Goal: Transaction & Acquisition: Purchase product/service

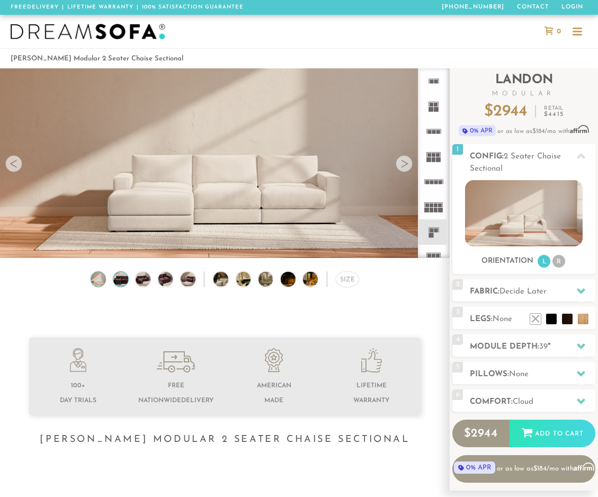
click at [117, 282] on img at bounding box center [120, 279] width 17 height 15
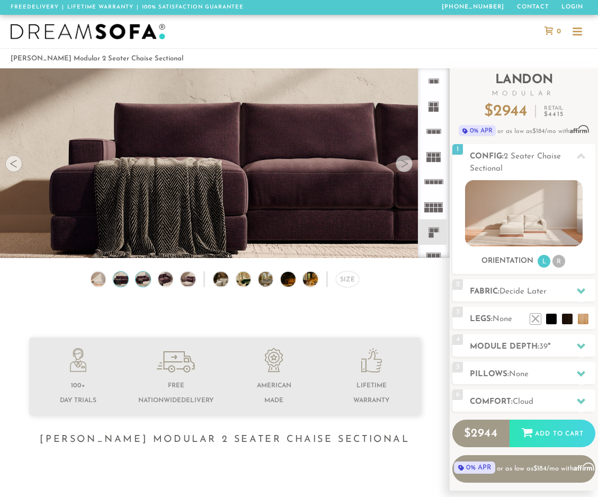
click at [147, 277] on img at bounding box center [143, 279] width 17 height 15
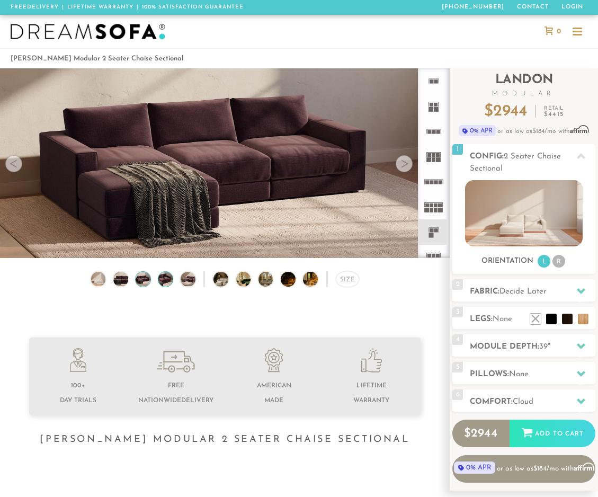
click at [172, 278] on img at bounding box center [165, 279] width 17 height 15
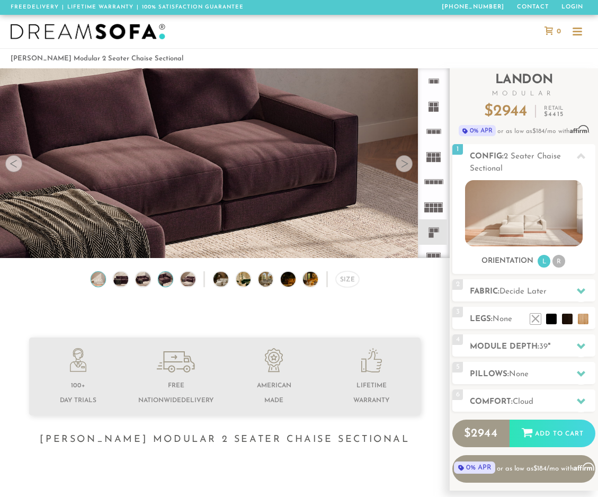
click at [101, 280] on img at bounding box center [98, 279] width 17 height 15
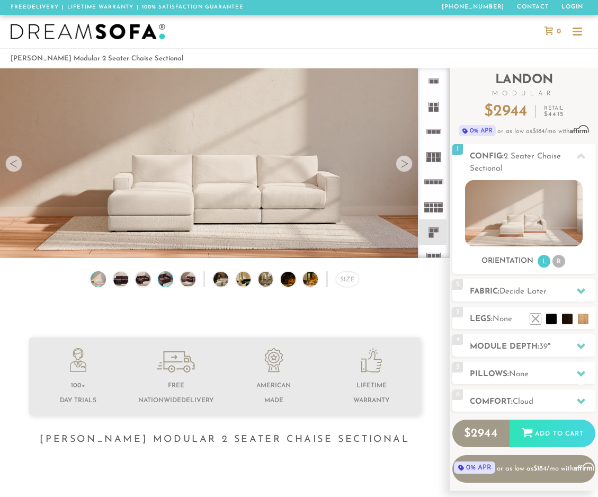
click at [167, 279] on img at bounding box center [165, 279] width 17 height 15
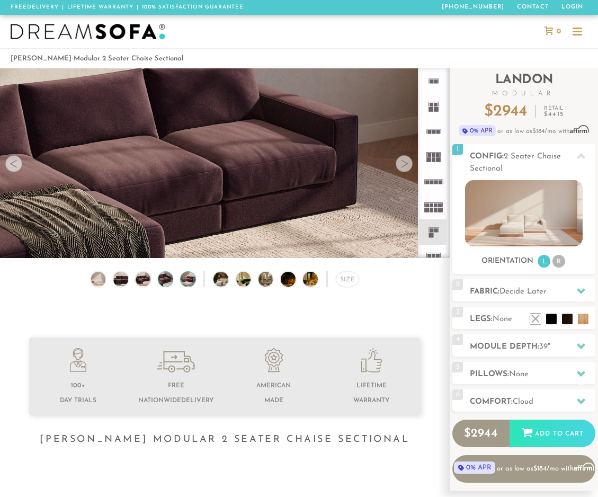
click at [183, 280] on img at bounding box center [187, 279] width 17 height 15
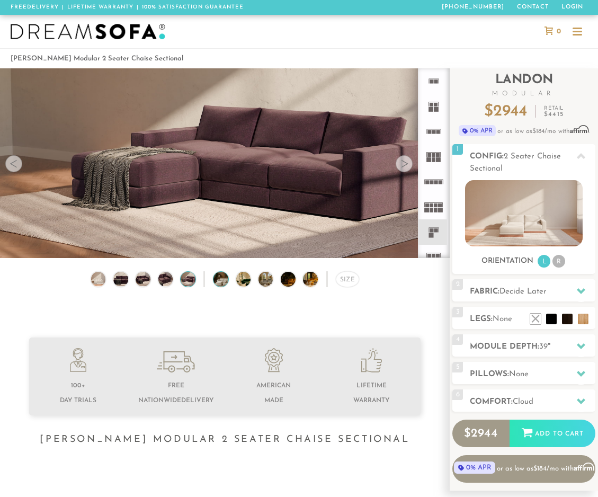
click at [221, 282] on img at bounding box center [227, 279] width 26 height 15
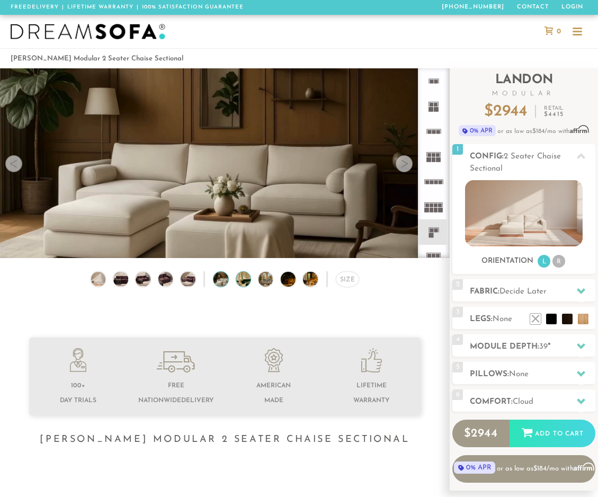
click at [242, 280] on img at bounding box center [249, 279] width 26 height 15
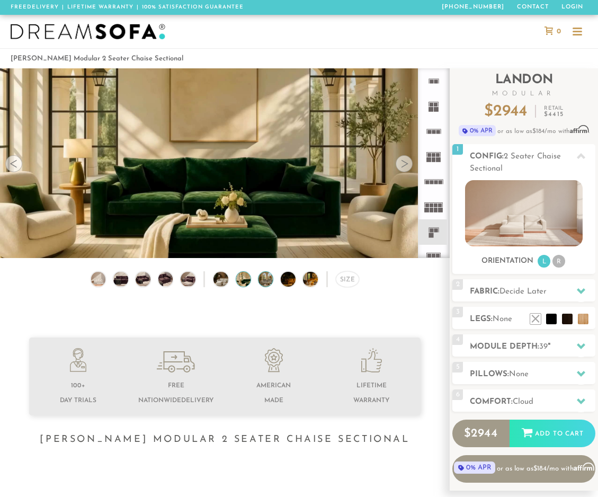
click at [271, 279] on img at bounding box center [272, 279] width 26 height 15
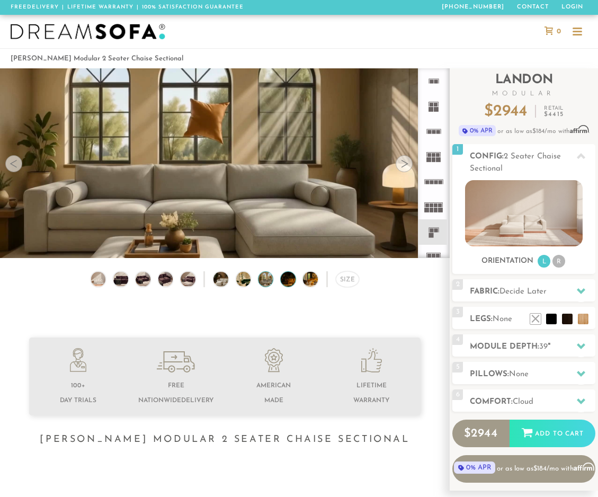
click at [291, 279] on img at bounding box center [294, 279] width 26 height 15
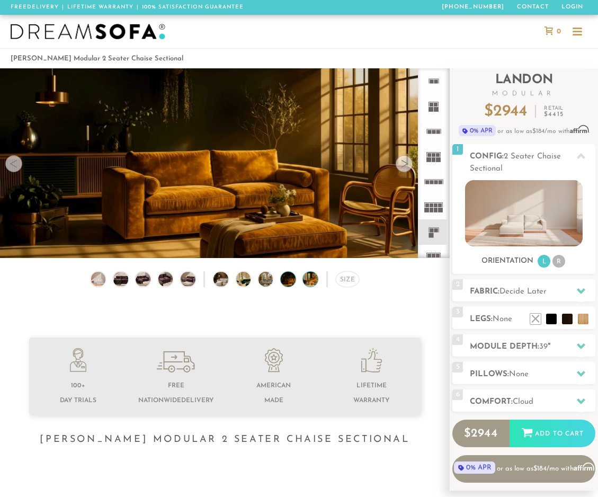
click at [306, 279] on img at bounding box center [316, 279] width 26 height 15
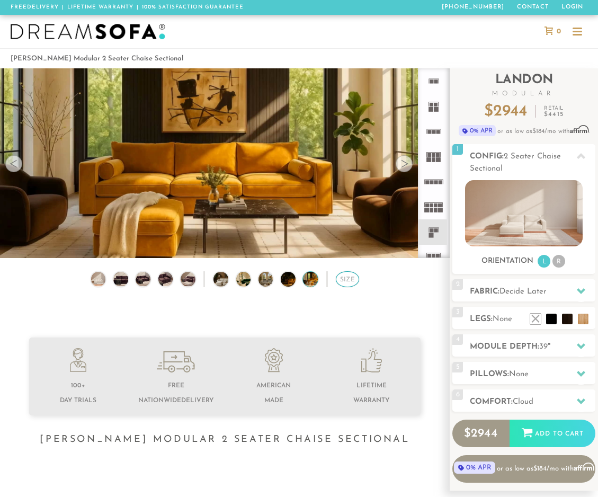
click at [341, 279] on div "Size" at bounding box center [347, 279] width 23 height 16
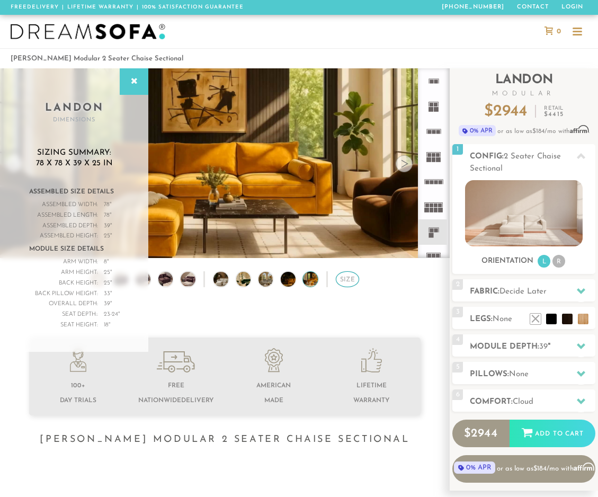
click at [341, 280] on div "Size" at bounding box center [347, 279] width 23 height 16
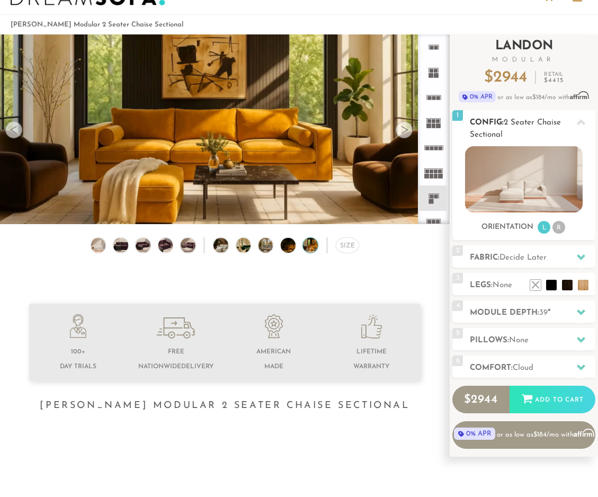
scroll to position [41, 0]
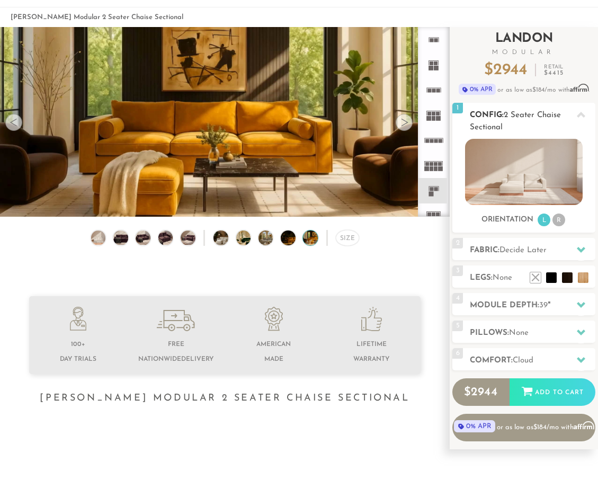
click at [519, 189] on img at bounding box center [523, 172] width 117 height 66
click at [545, 220] on li "L" at bounding box center [544, 220] width 13 height 13
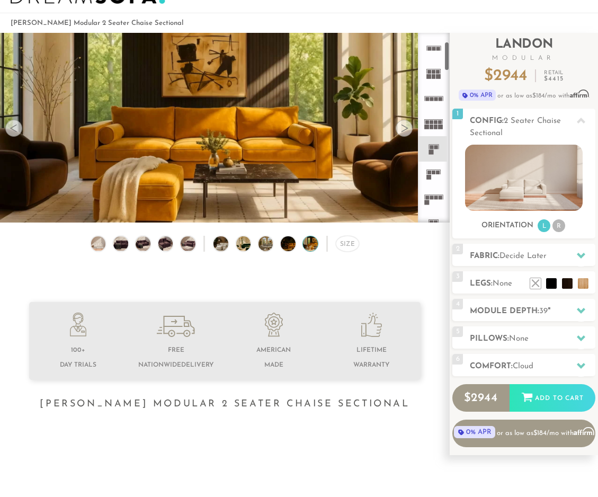
scroll to position [66, 0]
click at [434, 132] on icon at bounding box center [433, 130] width 25 height 25
click at [407, 126] on div at bounding box center [404, 128] width 17 height 17
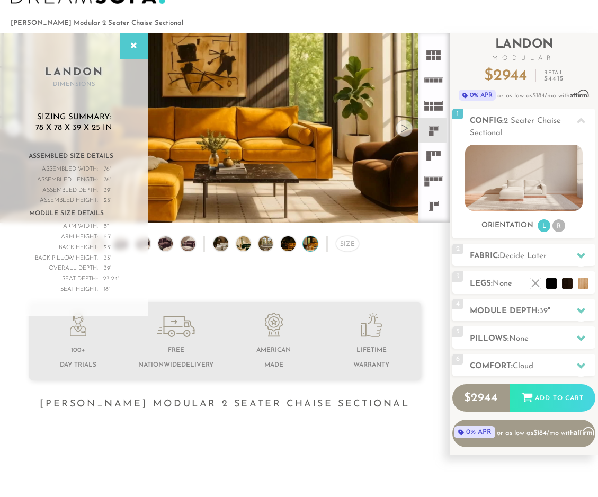
click at [407, 126] on div at bounding box center [404, 128] width 17 height 17
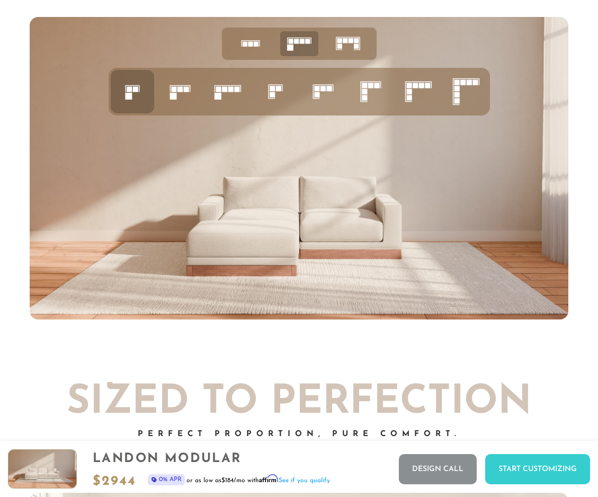
scroll to position [3647, 0]
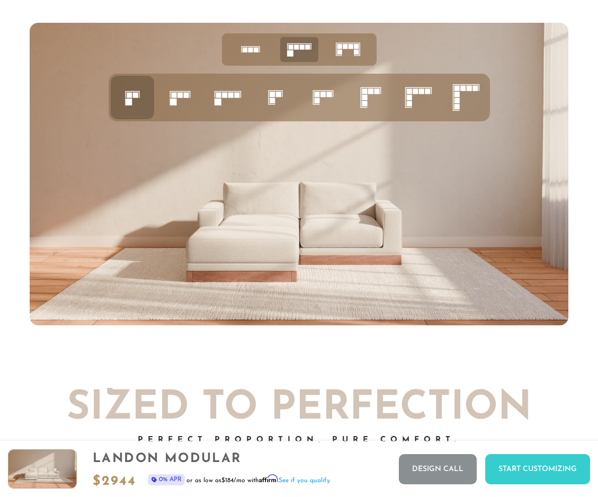
click at [299, 248] on img at bounding box center [299, 174] width 538 height 303
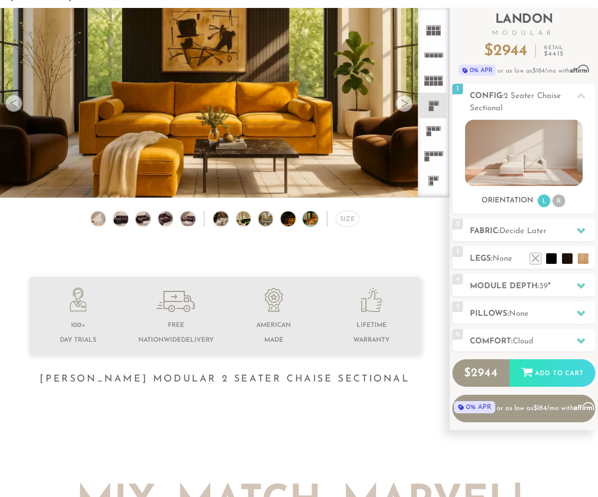
scroll to position [58, 0]
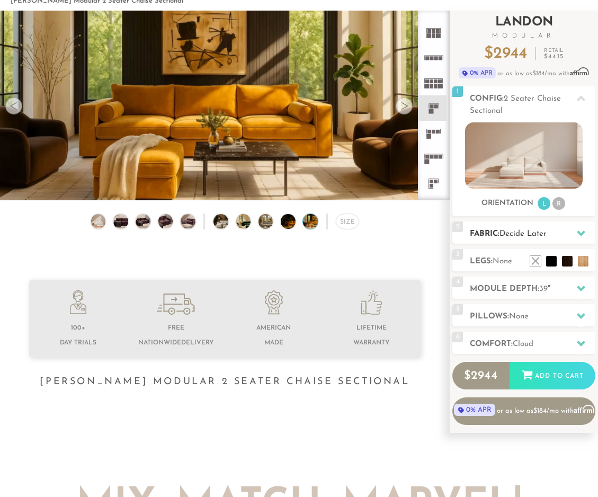
click at [513, 234] on span "Decide Later" at bounding box center [523, 234] width 47 height 8
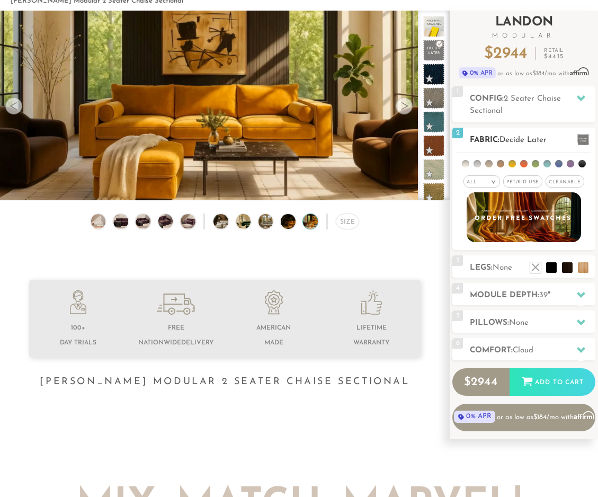
click at [556, 132] on div "2 Fabric: Decide Later" at bounding box center [523, 139] width 143 height 22
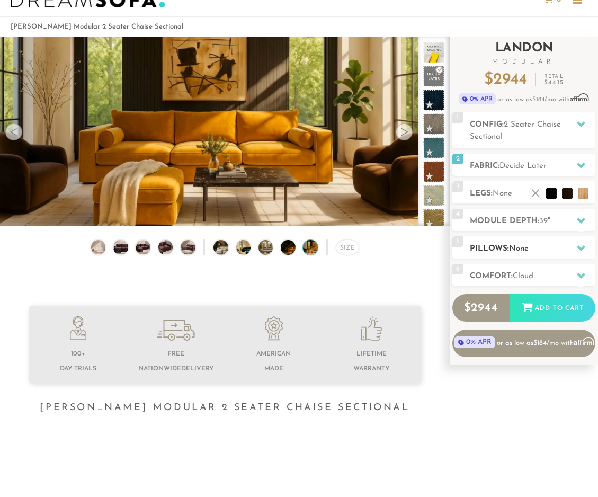
scroll to position [22, 0]
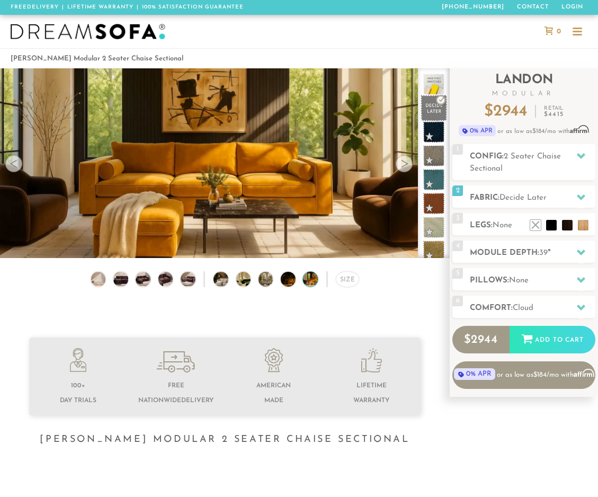
click at [437, 113] on span at bounding box center [434, 108] width 26 height 26
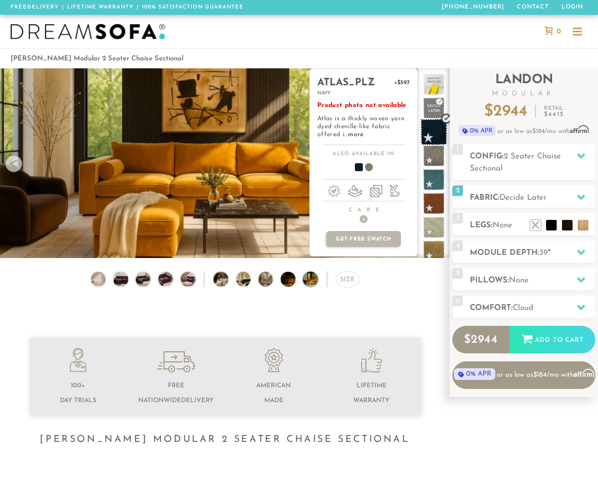
click at [434, 137] on span at bounding box center [434, 132] width 26 height 26
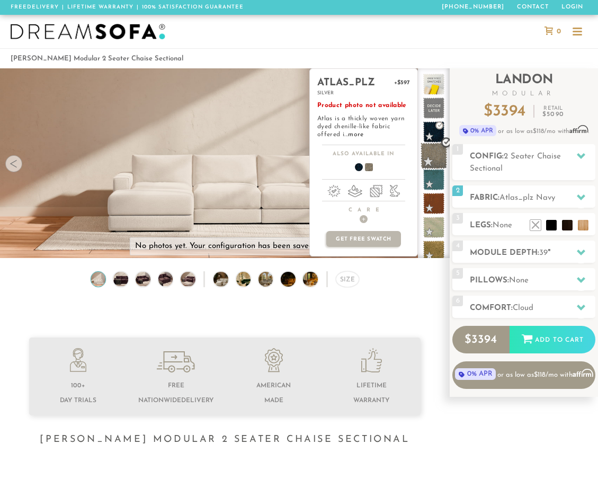
click at [432, 152] on span at bounding box center [434, 156] width 26 height 26
click at [431, 174] on span at bounding box center [434, 179] width 26 height 26
click at [431, 202] on span at bounding box center [434, 203] width 26 height 26
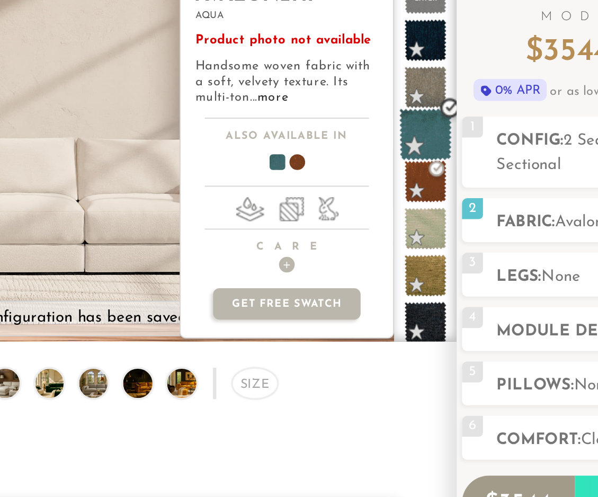
scroll to position [28, 0]
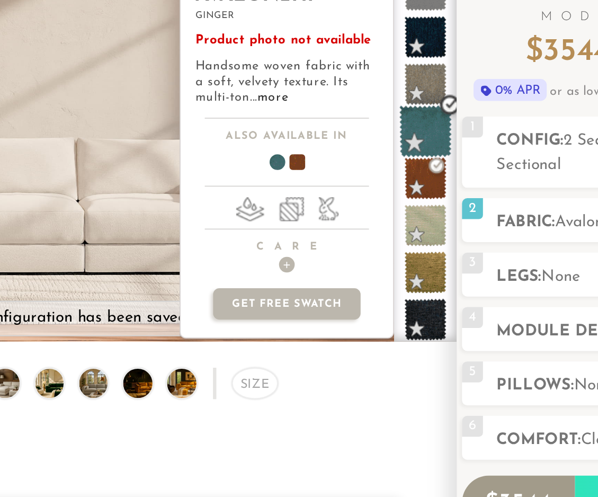
click at [442, 172] on span at bounding box center [433, 175] width 21 height 21
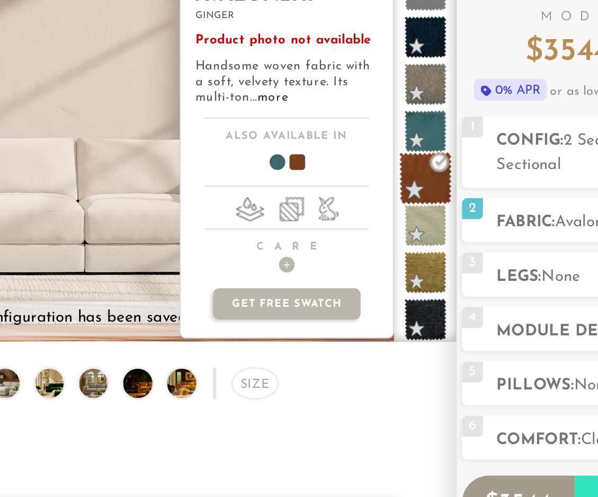
click at [433, 178] on span at bounding box center [434, 175] width 26 height 26
click at [367, 167] on span at bounding box center [364, 168] width 41 height 39
click at [357, 168] on span at bounding box center [354, 168] width 41 height 39
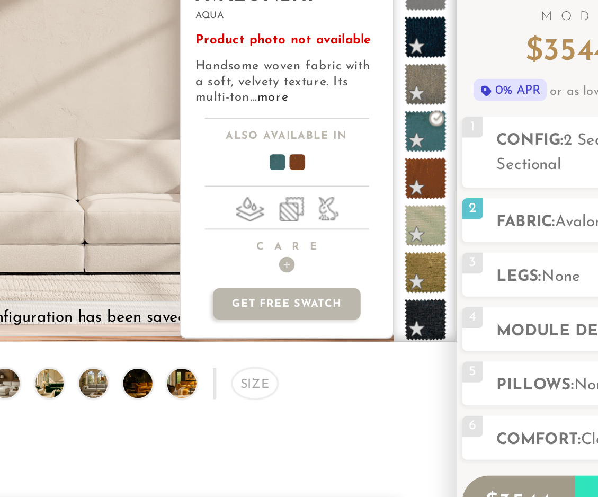
click at [368, 168] on span at bounding box center [364, 168] width 41 height 39
click at [359, 166] on span at bounding box center [354, 168] width 41 height 39
click at [368, 167] on span at bounding box center [364, 168] width 41 height 39
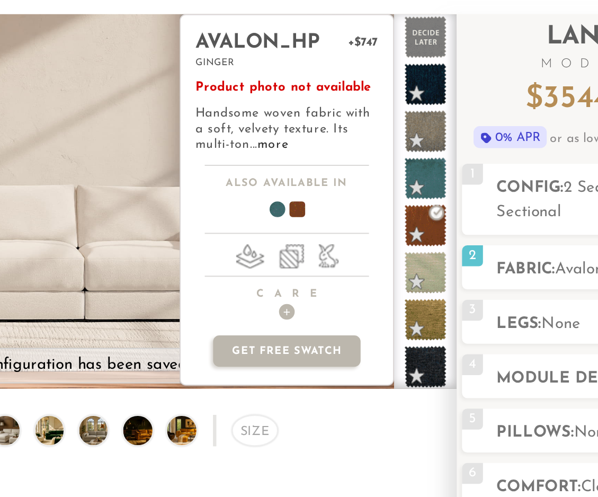
click at [378, 105] on span "Product photo not available" at bounding box center [362, 106] width 90 height 8
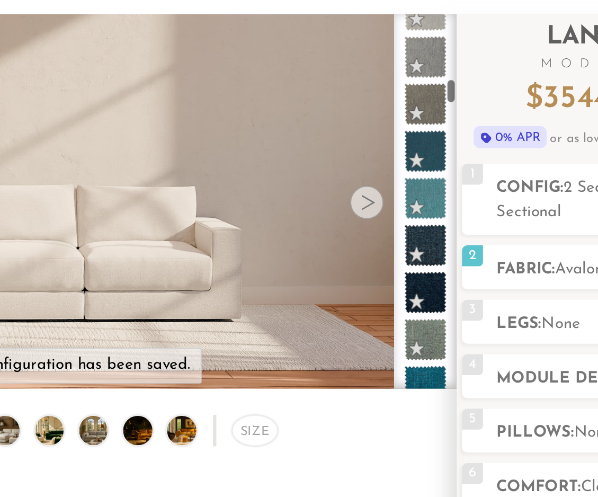
scroll to position [931, 0]
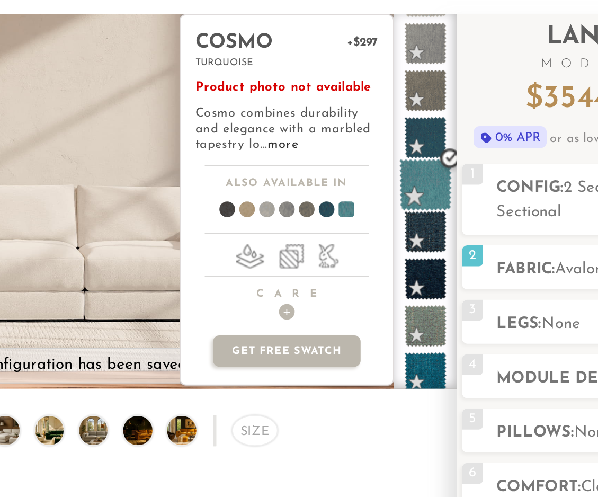
click at [434, 157] on span at bounding box center [434, 154] width 26 height 26
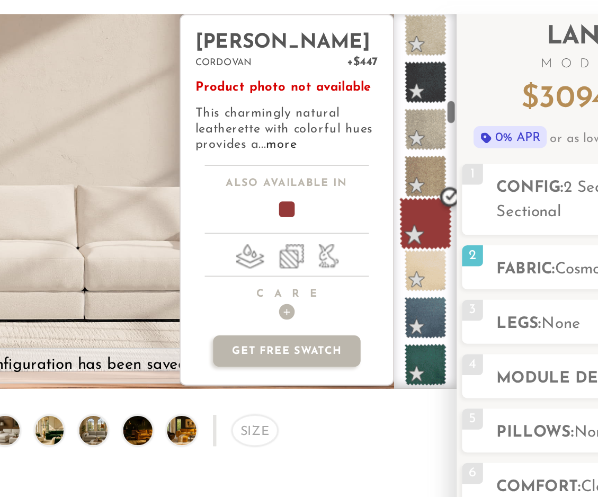
scroll to position [1226, 0]
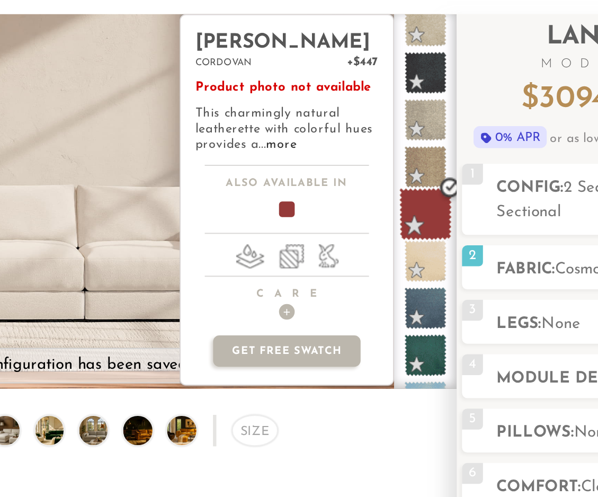
click at [434, 163] on span at bounding box center [434, 169] width 26 height 26
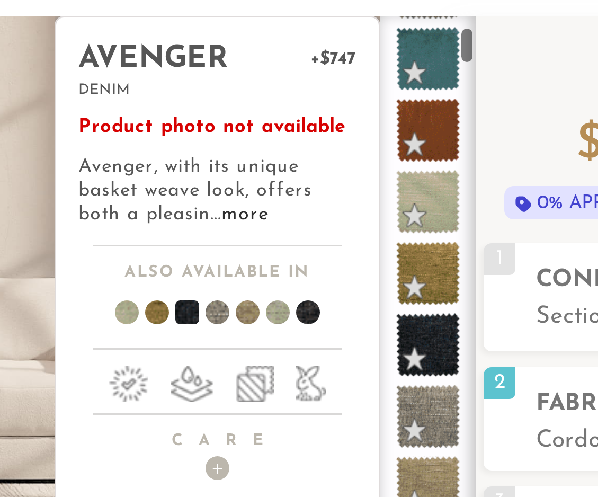
scroll to position [97, 0]
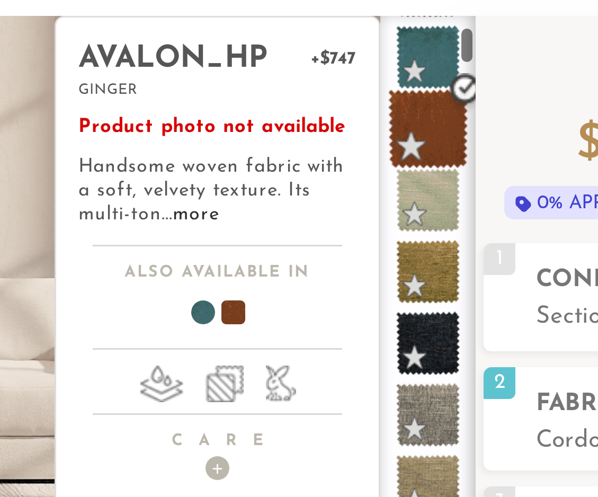
click at [437, 105] on span at bounding box center [434, 106] width 26 height 26
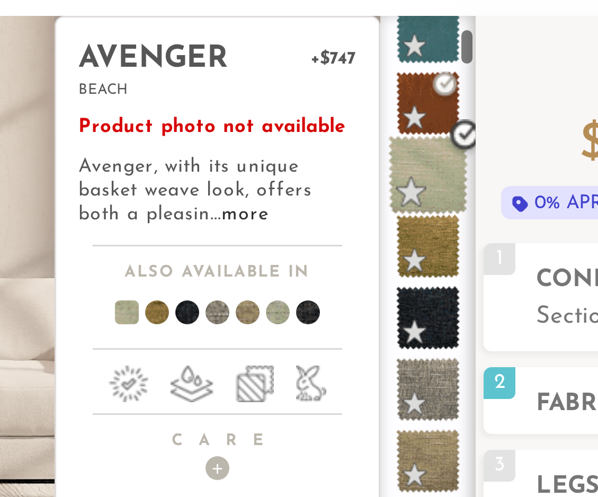
scroll to position [103, 0]
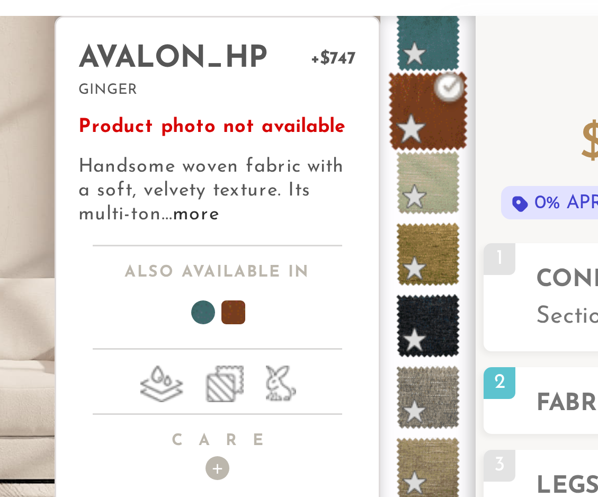
click at [435, 103] on span at bounding box center [434, 100] width 26 height 26
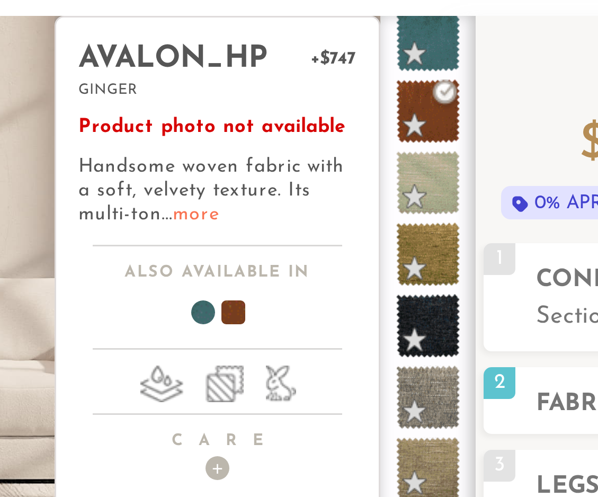
click at [352, 136] on link "more" at bounding box center [356, 134] width 15 height 6
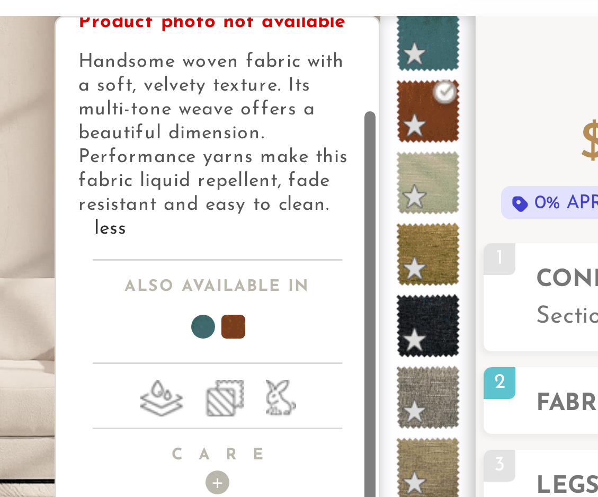
scroll to position [37, 0]
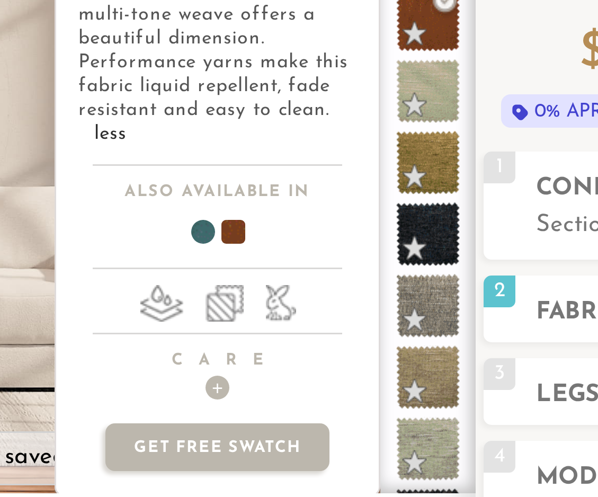
click at [349, 195] on li at bounding box center [345, 195] width 14 height 12
click at [347, 197] on li at bounding box center [345, 195] width 14 height 12
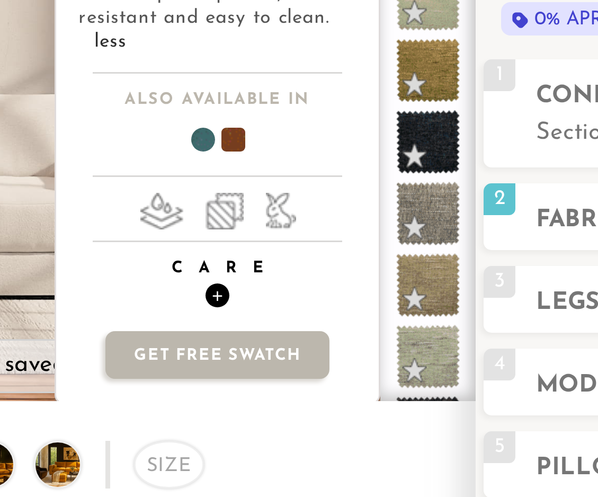
click at [367, 215] on h4 "Care +" at bounding box center [364, 218] width 108 height 16
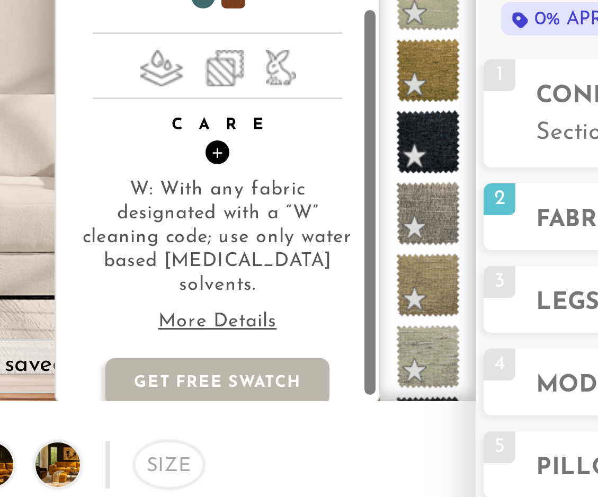
scroll to position [85, 0]
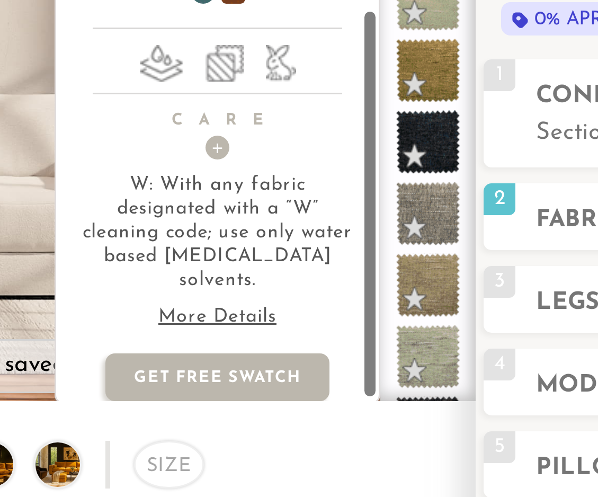
click at [369, 226] on p "More Details" at bounding box center [363, 230] width 93 height 8
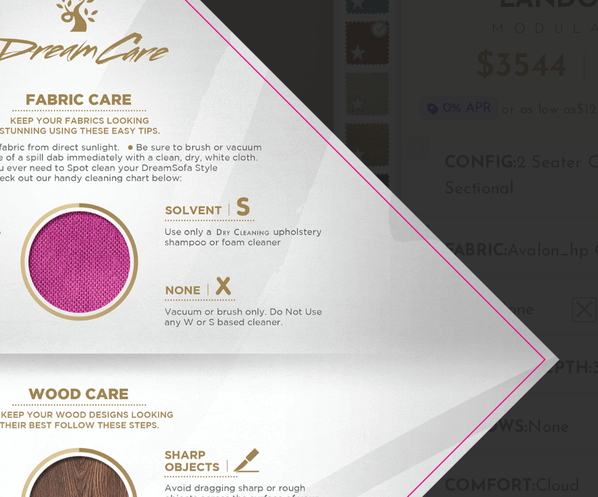
scroll to position [0, 0]
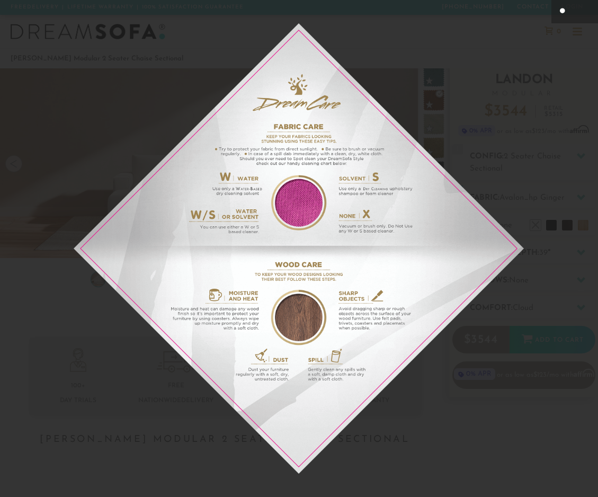
click at [564, 11] on icon at bounding box center [563, 11] width 7 height 6
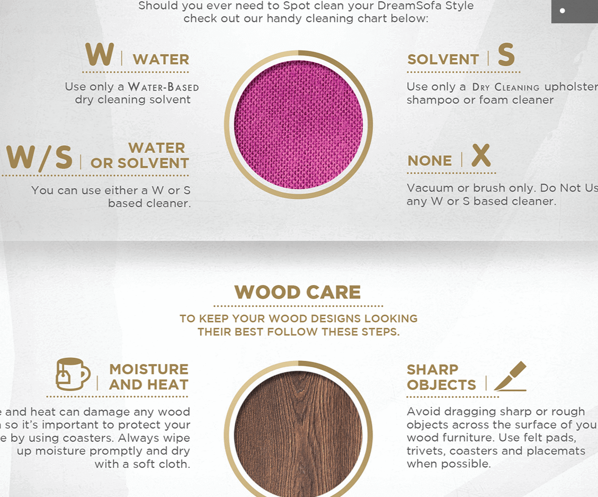
click at [564, 10] on icon at bounding box center [563, 11] width 7 height 6
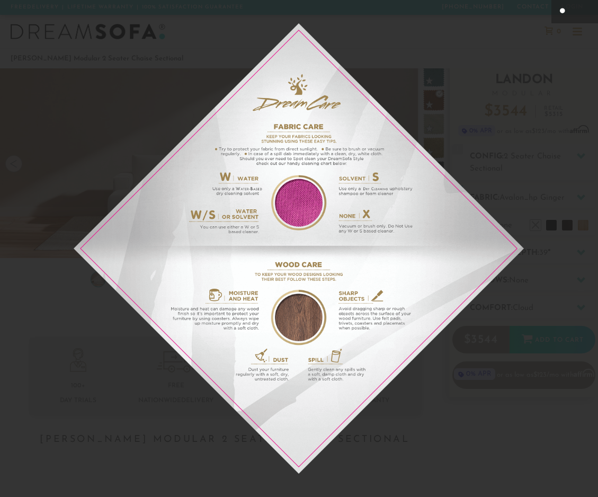
click at [505, 394] on img at bounding box center [299, 248] width 450 height 450
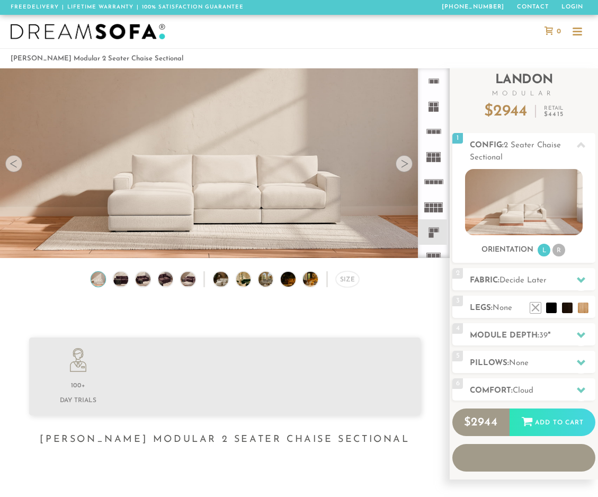
scroll to position [10847, 598]
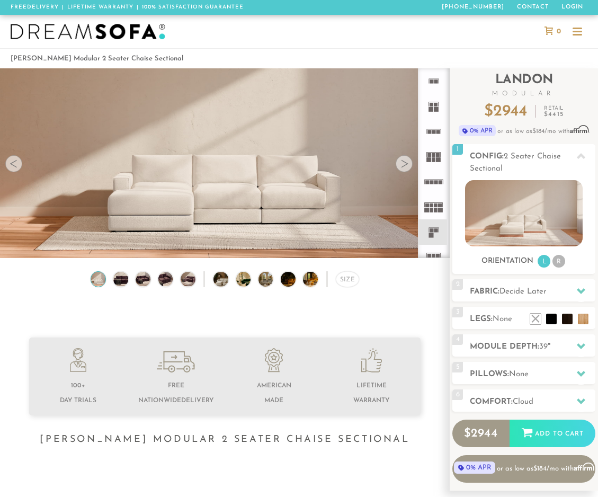
click at [435, 235] on icon at bounding box center [433, 231] width 25 height 25
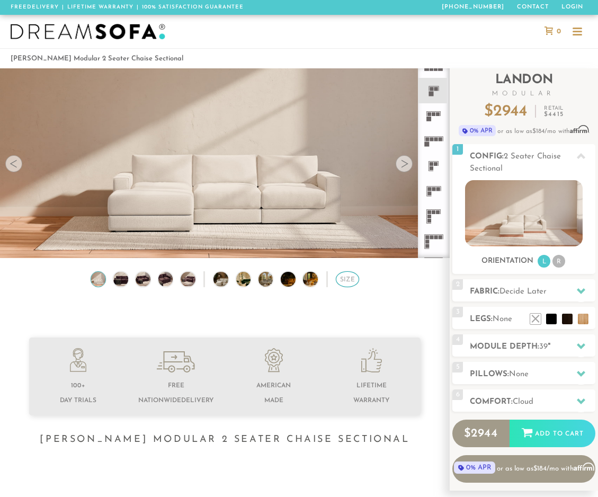
click at [350, 281] on div "Size" at bounding box center [347, 279] width 23 height 16
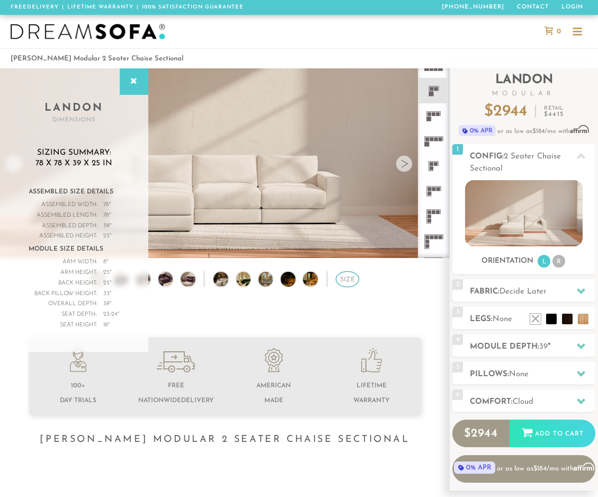
click at [350, 281] on div "Size" at bounding box center [347, 279] width 23 height 16
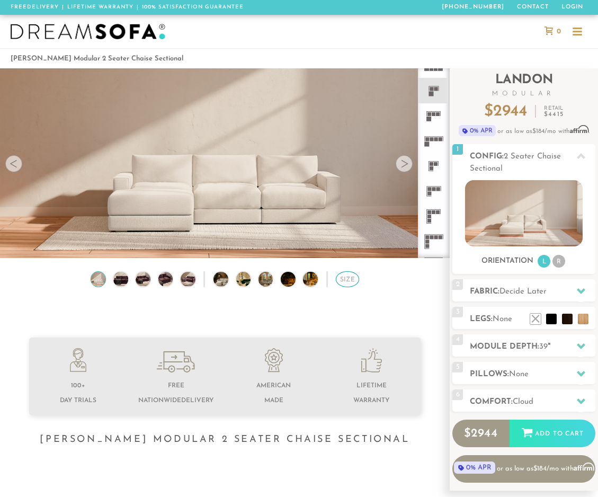
click at [350, 281] on div "Size" at bounding box center [347, 279] width 23 height 16
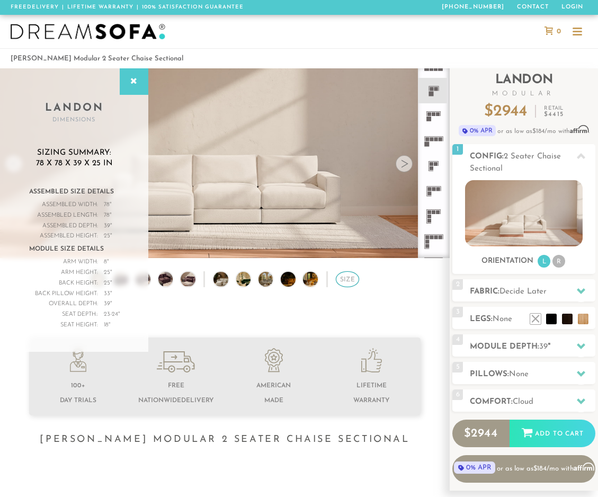
click at [350, 281] on div "Size" at bounding box center [347, 279] width 23 height 16
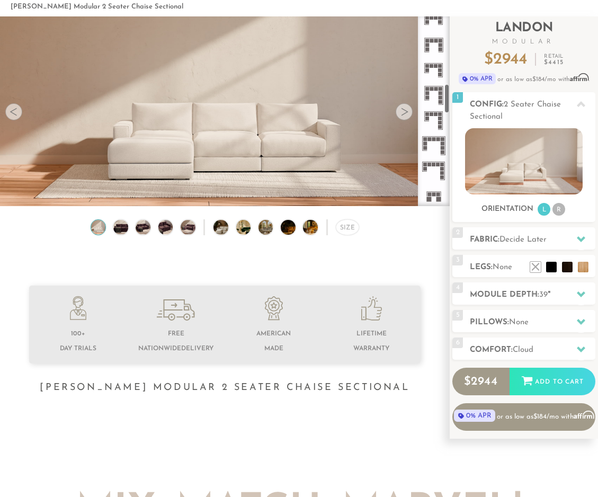
scroll to position [432, 0]
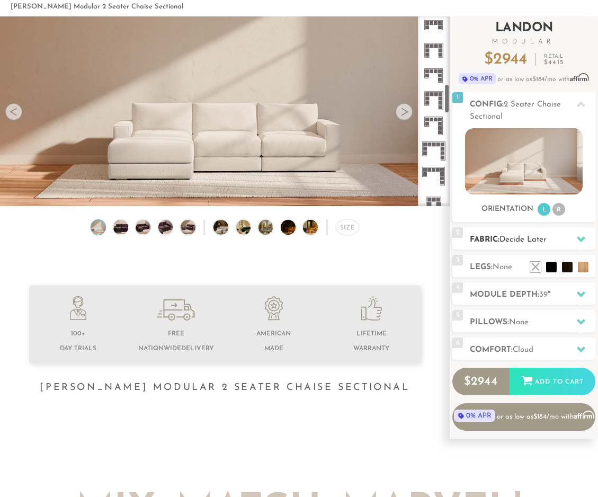
click at [520, 233] on div "2 Fabric: Decide Later" at bounding box center [523, 238] width 143 height 22
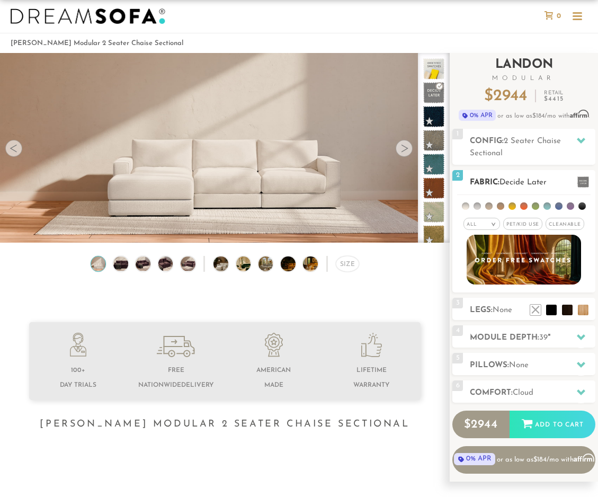
scroll to position [0, 0]
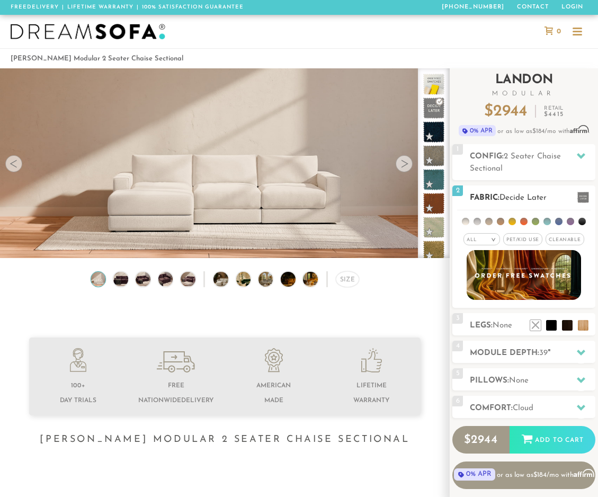
click at [522, 243] on span "Pet/Kid Use x" at bounding box center [522, 239] width 39 height 12
click at [563, 242] on span "Cleanable x" at bounding box center [568, 239] width 39 height 12
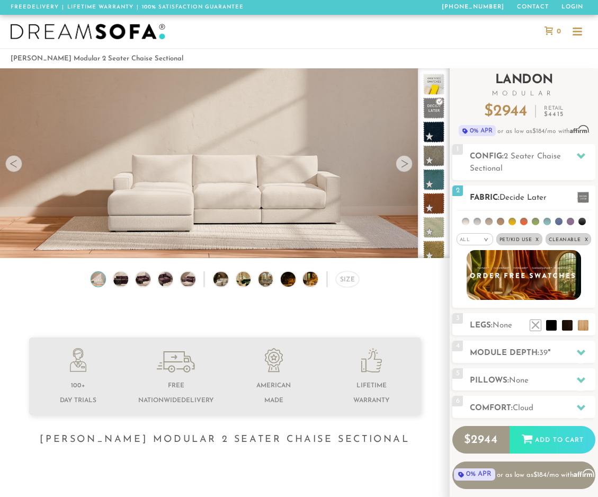
click at [562, 266] on img at bounding box center [524, 274] width 126 height 55
